Goal: Task Accomplishment & Management: Manage account settings

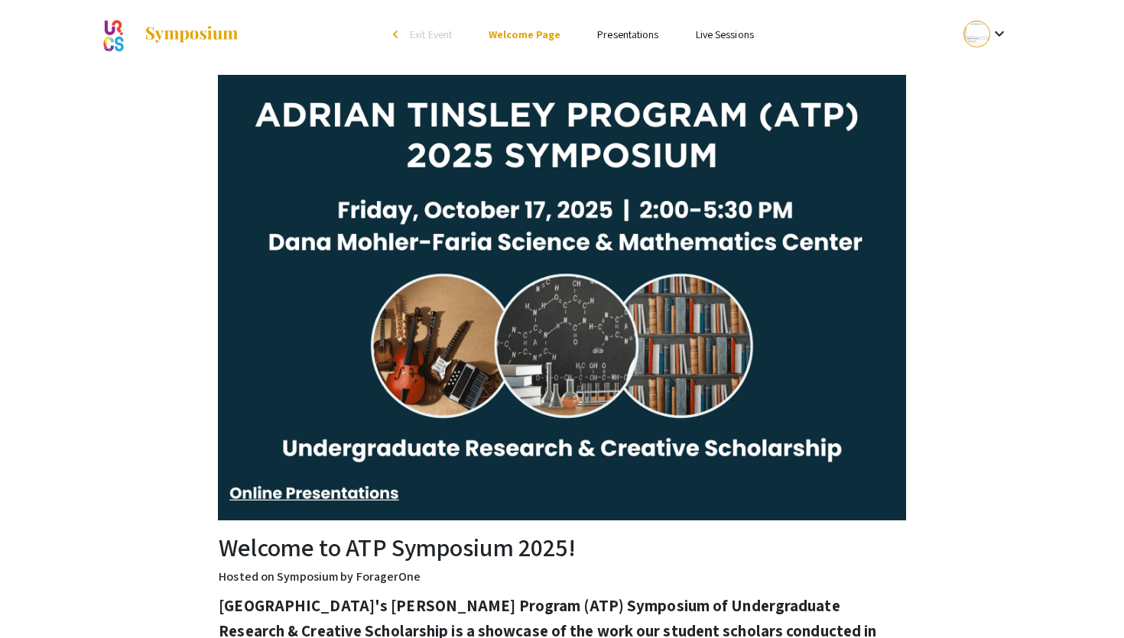
click at [970, 31] on div at bounding box center [976, 34] width 27 height 27
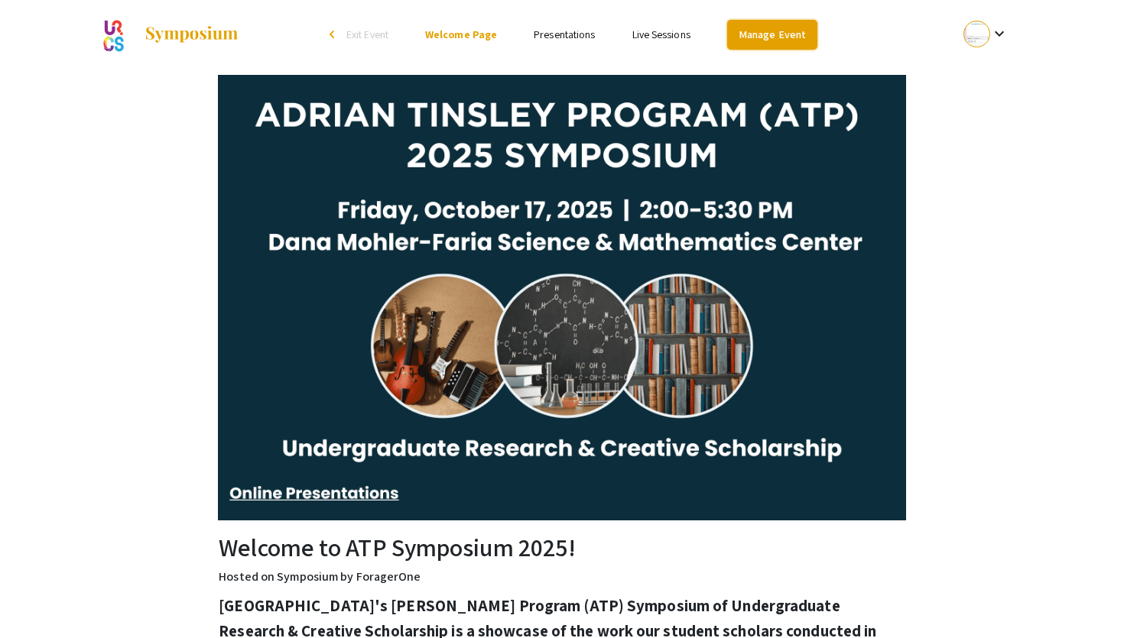
click at [752, 34] on link "Manage Event" at bounding box center [772, 35] width 90 height 30
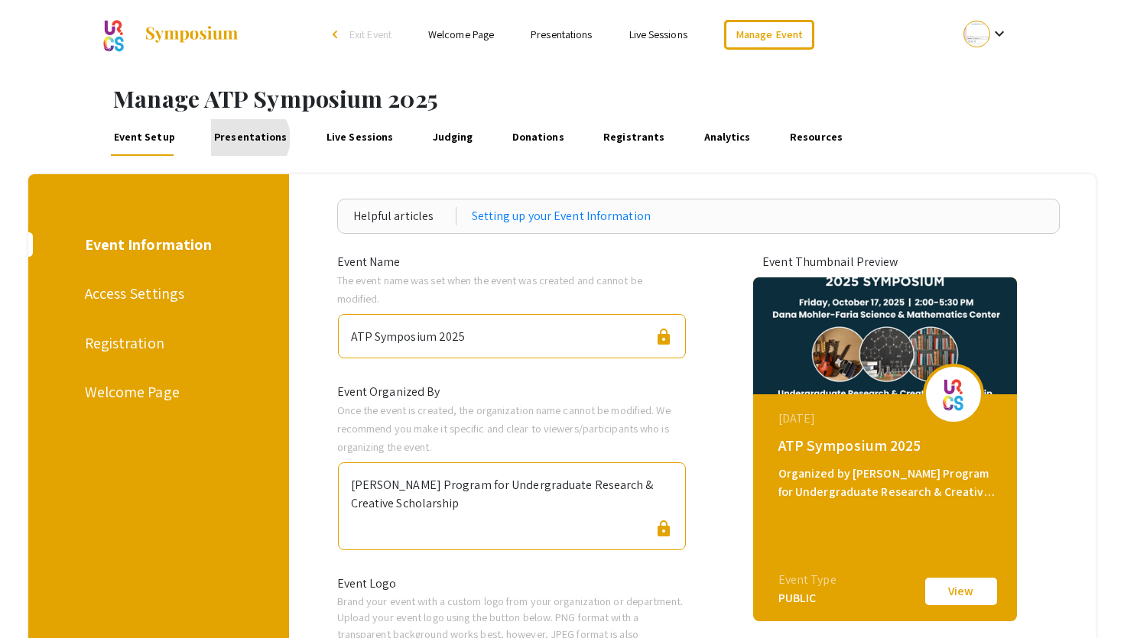
click at [245, 138] on link "Presentations" at bounding box center [250, 137] width 79 height 37
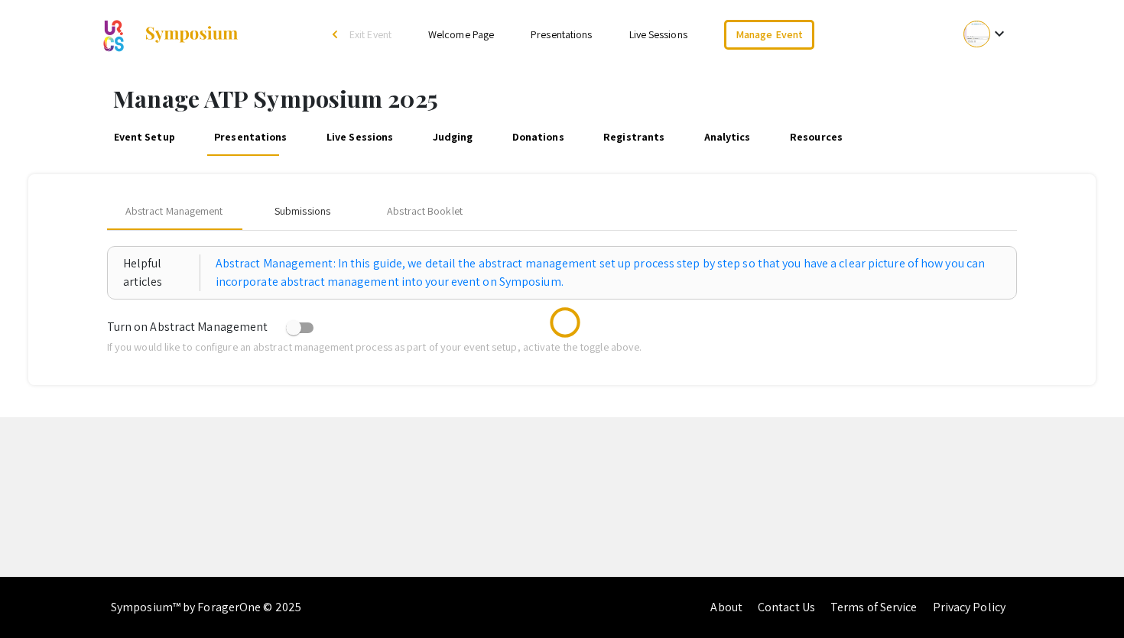
click at [307, 214] on div "Submissions" at bounding box center [302, 211] width 56 height 16
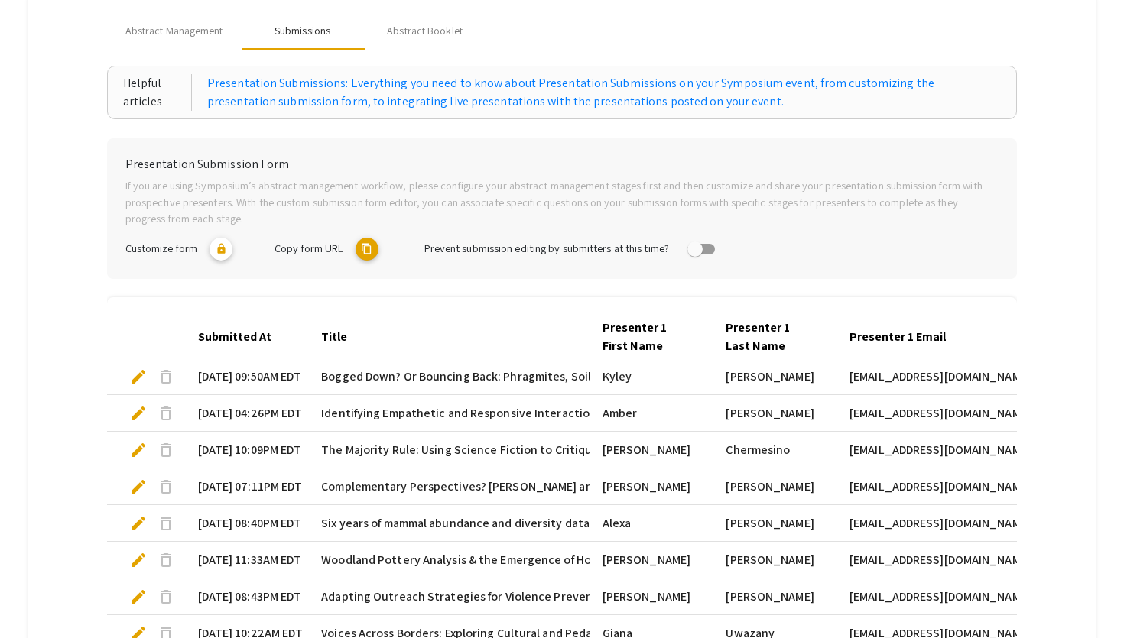
scroll to position [441, 0]
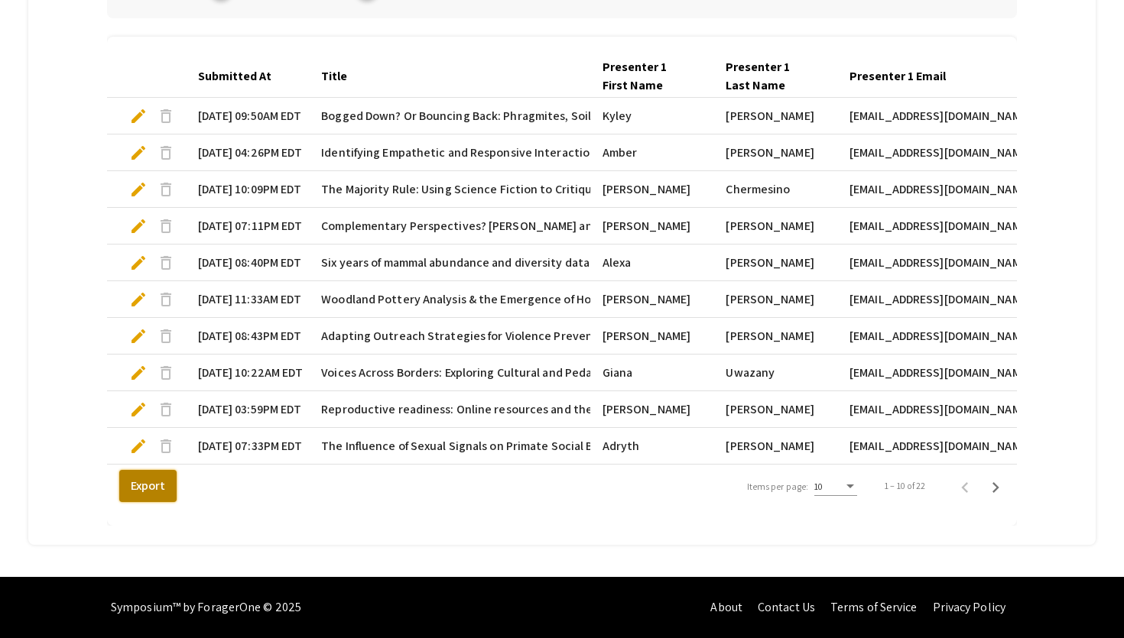
click at [144, 482] on button "Export" at bounding box center [147, 486] width 57 height 32
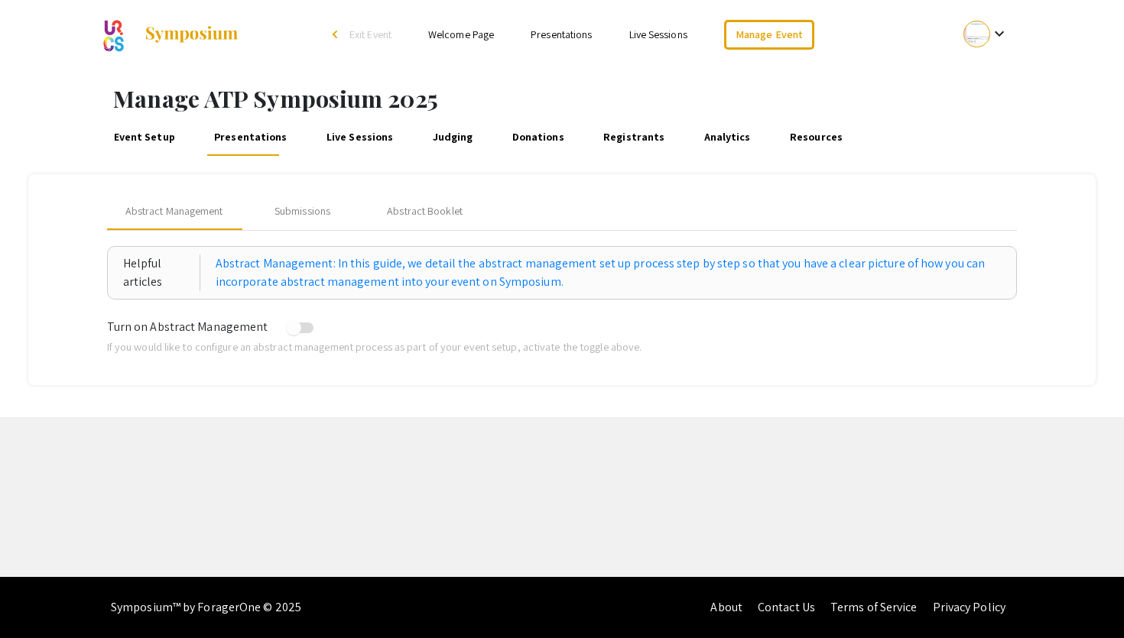
click at [684, 382] on mat-tab-group "Abstract Management Submissions Abstract Booklet Helpful articles Abstract Mana…" at bounding box center [562, 279] width 1068 height 211
